Goal: Task Accomplishment & Management: Manage account settings

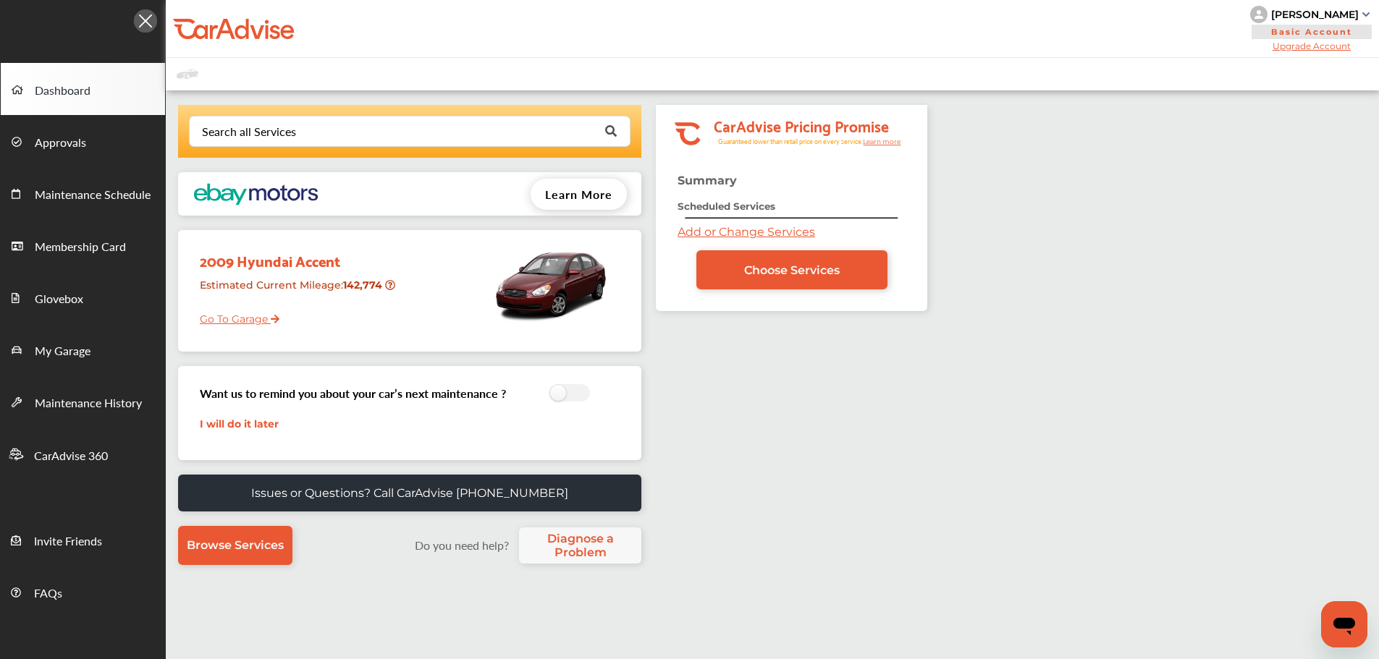
click at [1352, 17] on div "[PERSON_NAME]" at bounding box center [1315, 14] width 88 height 13
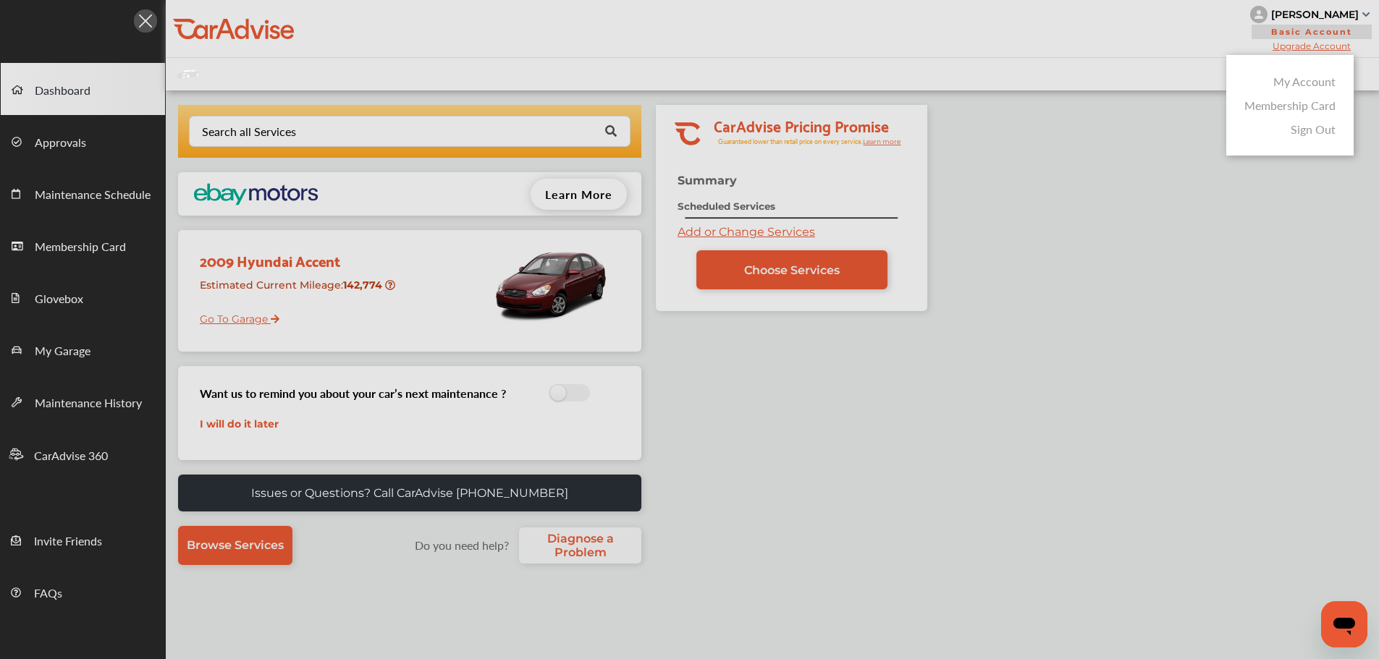
click at [1299, 82] on link "My Account" at bounding box center [1304, 81] width 62 height 17
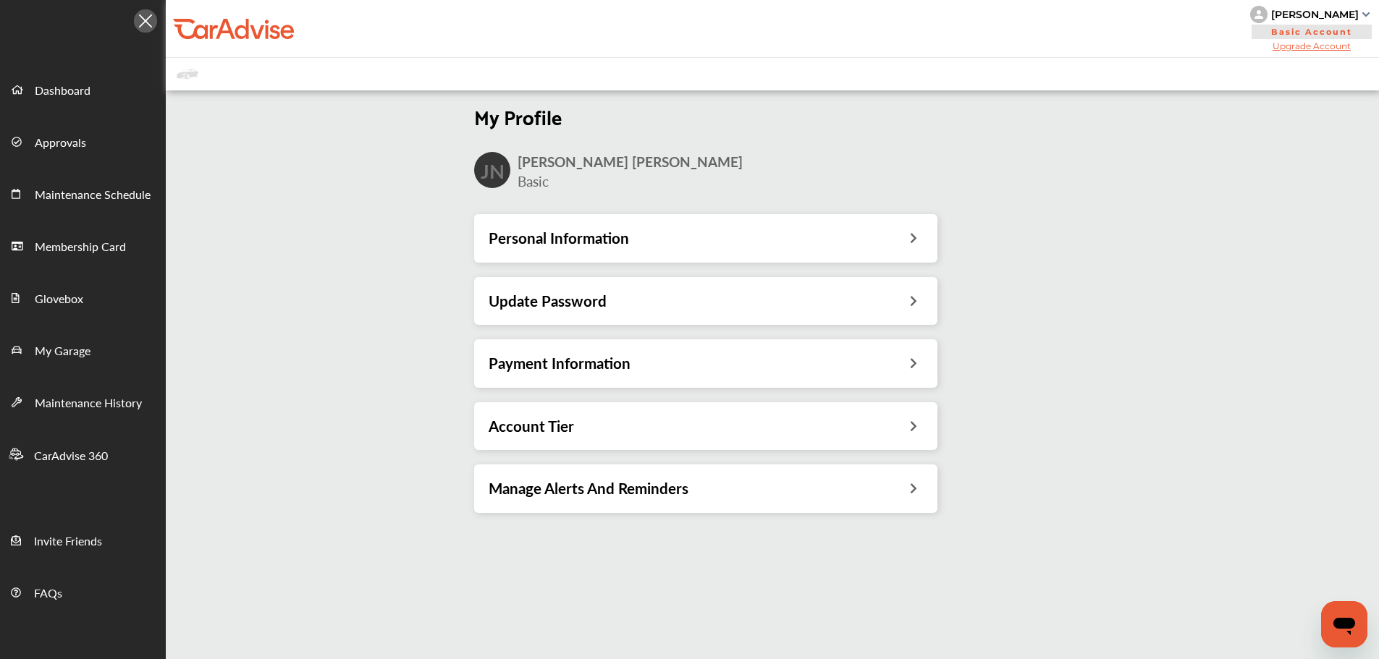
click at [537, 351] on div "Payment Information" at bounding box center [705, 364] width 463 height 48
click at [534, 358] on h3 "Payment Information" at bounding box center [560, 363] width 142 height 19
